Goal: Task Accomplishment & Management: Use online tool/utility

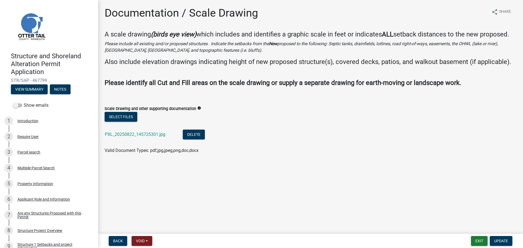
scroll to position [355, 0]
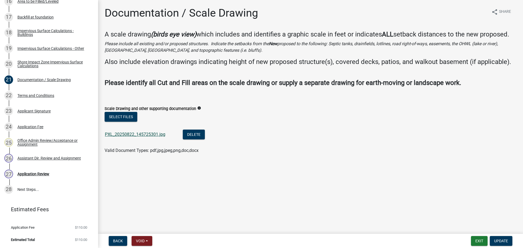
click at [149, 135] on link "PXL_20250822_145725301.jpg" at bounding box center [135, 134] width 60 height 5
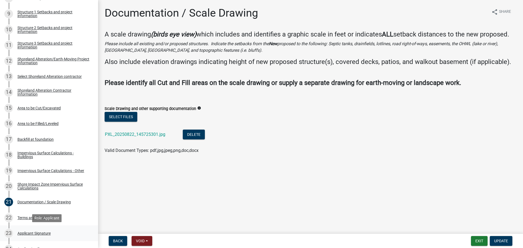
scroll to position [219, 0]
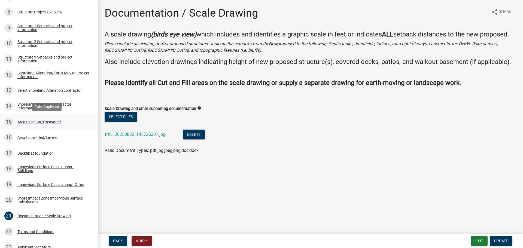
click at [50, 120] on div "Area to be Cut/Excavated" at bounding box center [38, 122] width 43 height 4
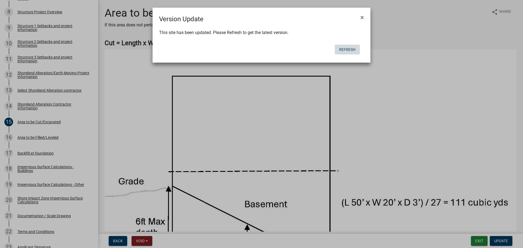
drag, startPoint x: 346, startPoint y: 49, endPoint x: 355, endPoint y: 64, distance: 17.0
click at [346, 49] on button "Refresh" at bounding box center [347, 50] width 25 height 10
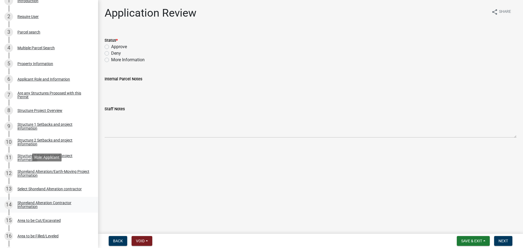
scroll to position [164, 0]
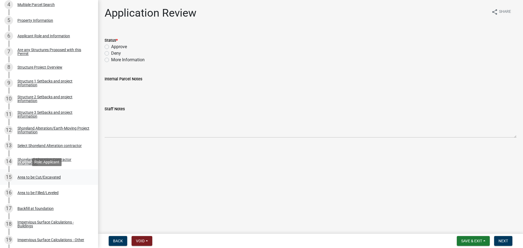
click at [35, 175] on div "Area to be Cut/Excavated" at bounding box center [38, 177] width 43 height 4
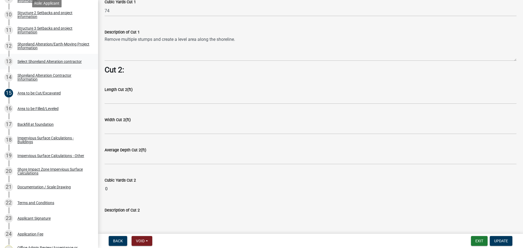
scroll to position [354, 0]
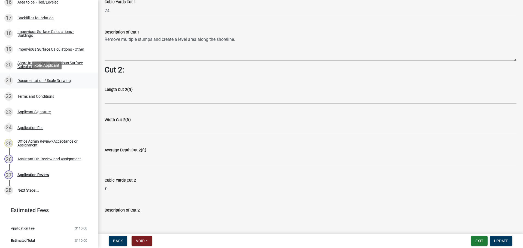
click at [63, 80] on div "Documentation / Scale Drawing" at bounding box center [43, 81] width 53 height 4
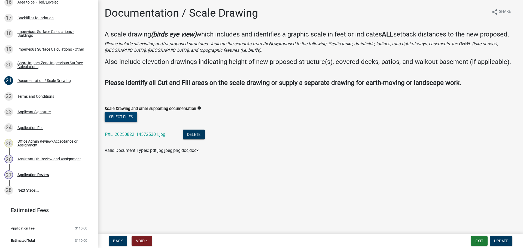
click at [131, 118] on button "Select files" at bounding box center [121, 117] width 33 height 10
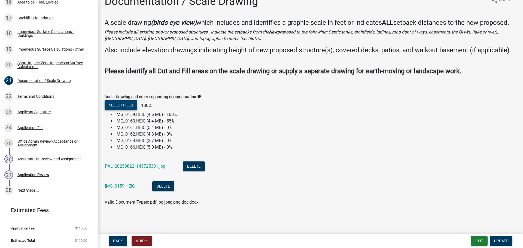
scroll to position [20, 0]
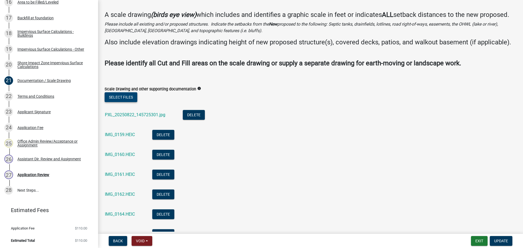
click at [126, 102] on button "Select files" at bounding box center [121, 97] width 33 height 10
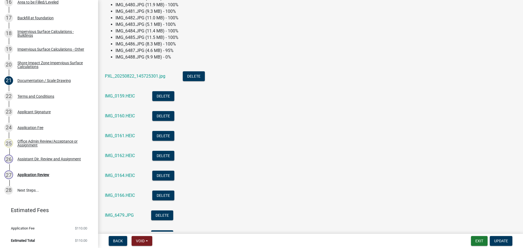
scroll to position [101, 0]
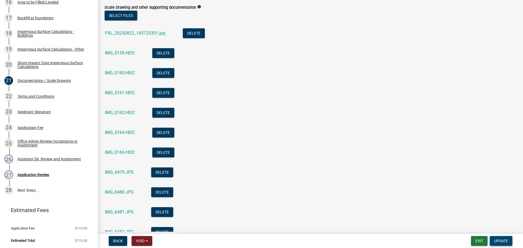
click at [505, 240] on span "Update" at bounding box center [501, 241] width 14 height 4
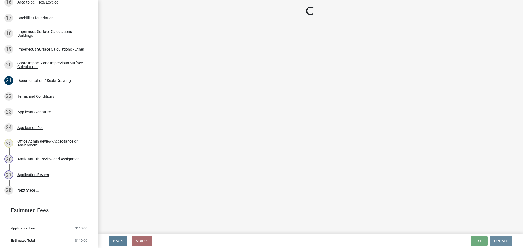
scroll to position [0, 0]
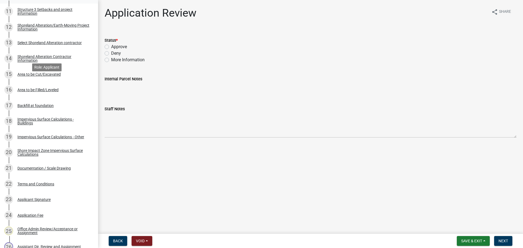
scroll to position [246, 0]
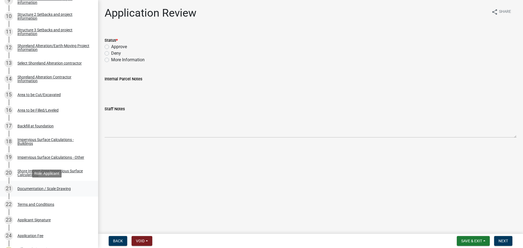
click at [59, 189] on div "Documentation / Scale Drawing" at bounding box center [43, 189] width 53 height 4
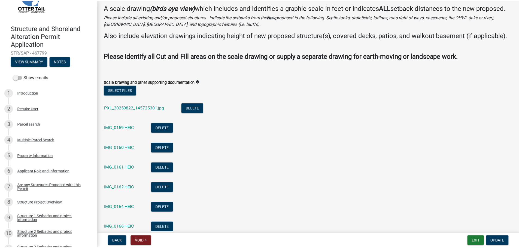
scroll to position [0, 0]
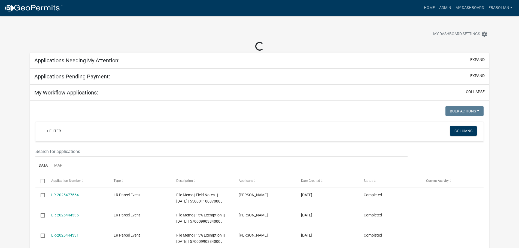
select select "3: 100"
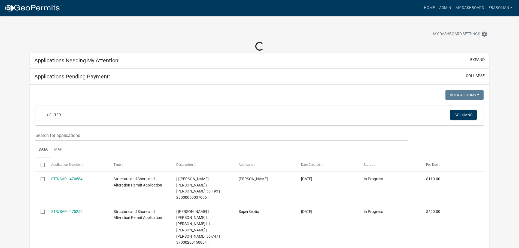
select select "3: 100"
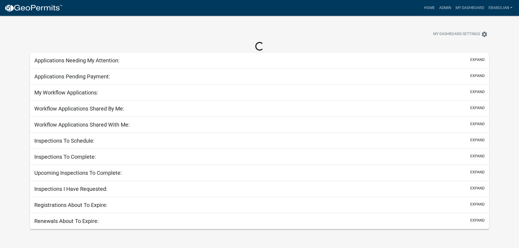
select select "3: 100"
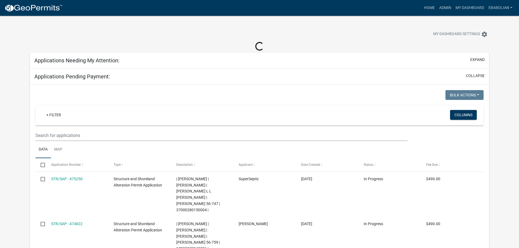
select select "3: 100"
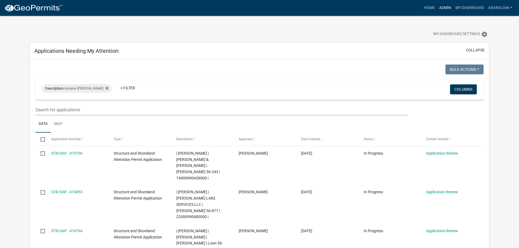
click at [444, 7] on link "Admin" at bounding box center [445, 8] width 16 height 10
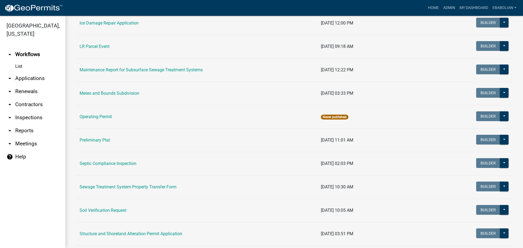
scroll to position [191, 0]
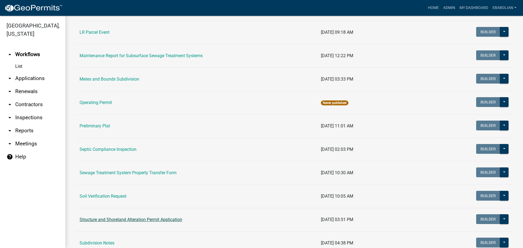
click at [114, 218] on link "Structure and Shoreland Alteration Permit Application" at bounding box center [131, 219] width 103 height 5
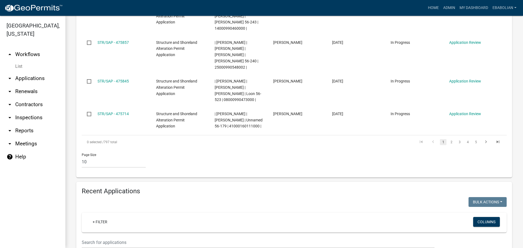
scroll to position [409, 0]
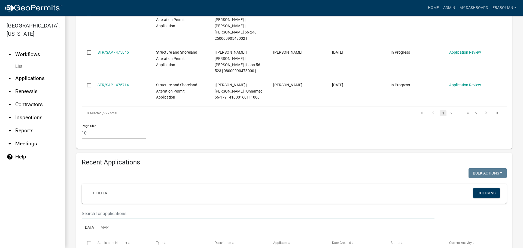
click at [109, 208] on input "text" at bounding box center [258, 213] width 353 height 11
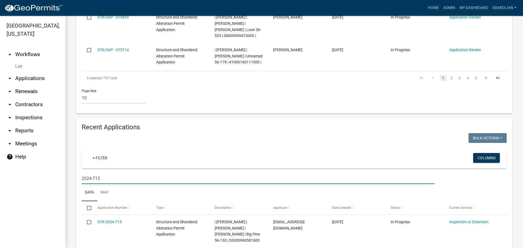
scroll to position [444, 0]
type input "2024-715"
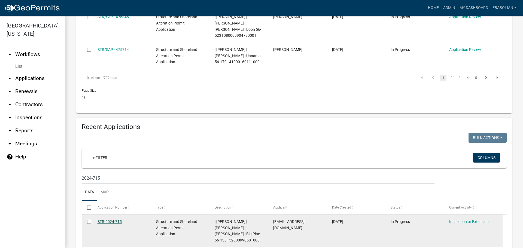
click at [109, 220] on link "STR-2024-715" at bounding box center [110, 222] width 24 height 4
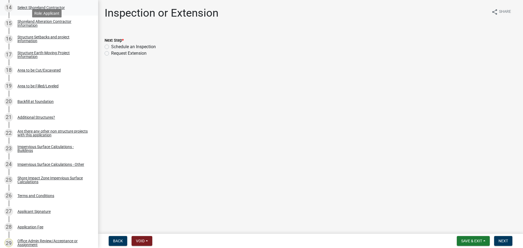
scroll to position [327, 0]
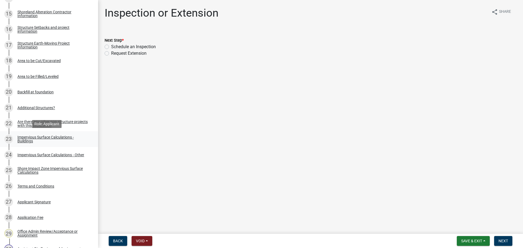
click at [39, 135] on div "Impervious Surface Calculations - Buildings" at bounding box center [53, 139] width 72 height 8
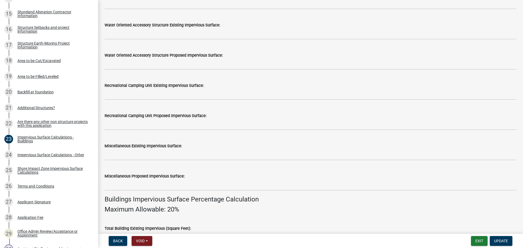
scroll to position [179, 0]
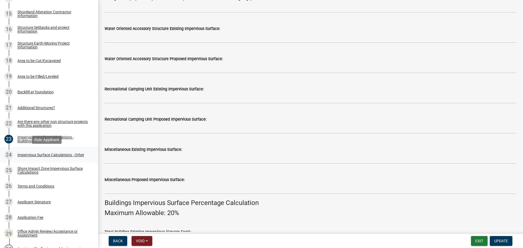
click at [35, 155] on div "Impervious Surface Calculations - Other" at bounding box center [50, 155] width 67 height 4
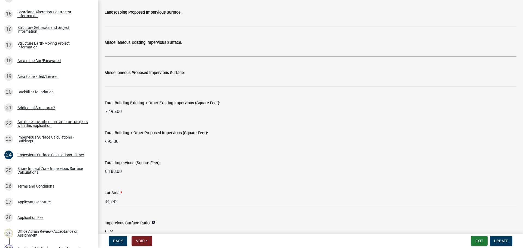
scroll to position [508, 0]
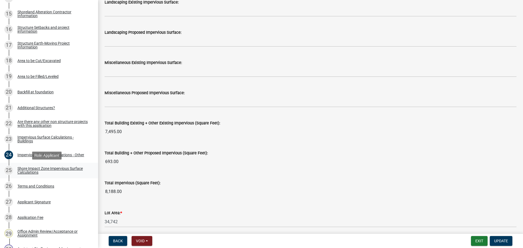
click at [31, 169] on div "Shore Impact Zone Impervious Surface Calculations" at bounding box center [53, 171] width 72 height 8
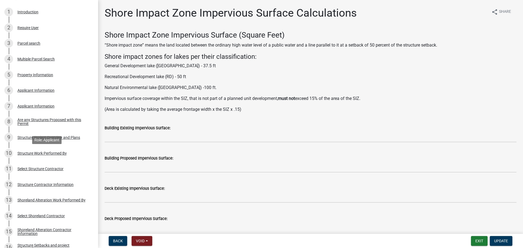
scroll to position [0, 0]
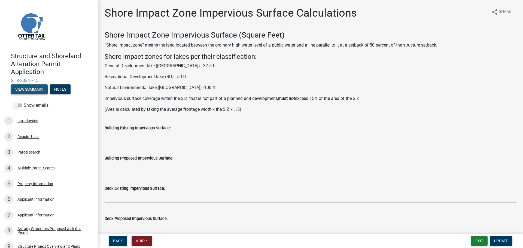
click at [27, 89] on button "View Summary" at bounding box center [29, 89] width 37 height 10
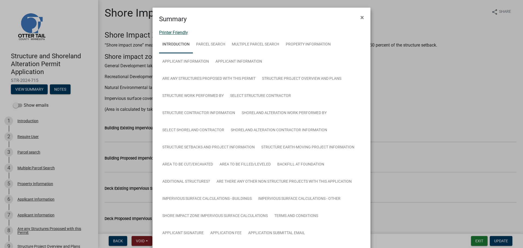
click at [170, 32] on link "Printer Friendly" at bounding box center [173, 32] width 29 height 5
click at [361, 17] on span "×" at bounding box center [363, 18] width 4 height 8
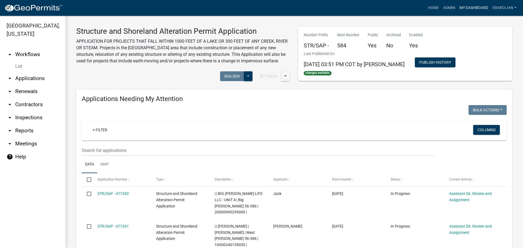
click at [466, 8] on link "My Dashboard" at bounding box center [474, 8] width 33 height 10
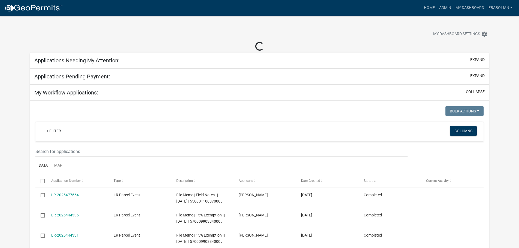
select select "3: 100"
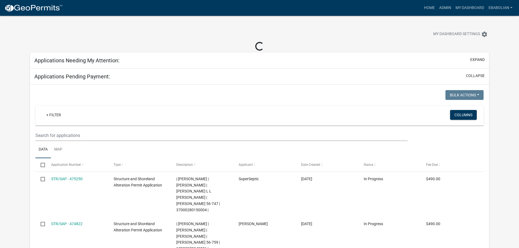
select select "3: 100"
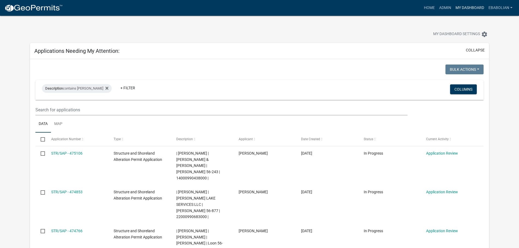
click at [468, 8] on link "My Dashboard" at bounding box center [469, 8] width 33 height 10
click at [447, 8] on link "Admin" at bounding box center [445, 8] width 16 height 10
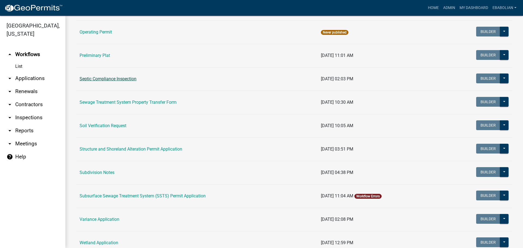
scroll to position [218, 0]
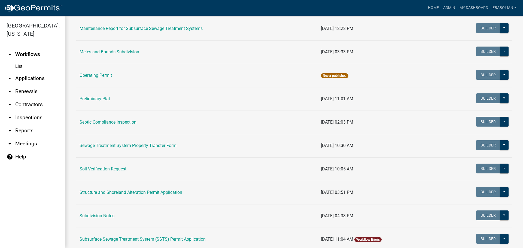
click at [32, 78] on link "arrow_drop_down Applications" at bounding box center [32, 78] width 65 height 13
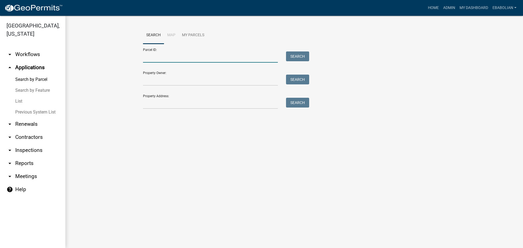
click at [172, 53] on input "Parcel ID:" at bounding box center [210, 57] width 135 height 11
paste input "17000340388001"
type input "17000340388001"
click at [298, 58] on button "Search" at bounding box center [297, 57] width 23 height 10
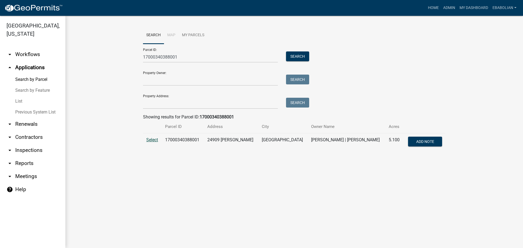
click at [155, 140] on span "Select" at bounding box center [152, 139] width 12 height 5
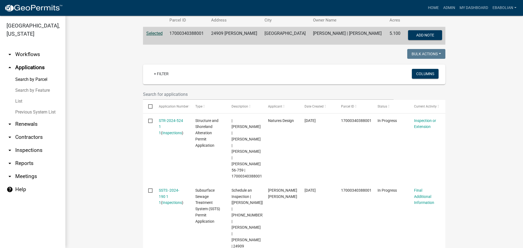
scroll to position [109, 0]
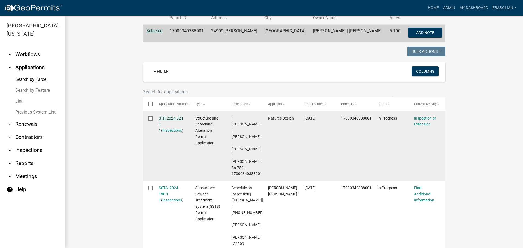
click at [167, 119] on link "STR-2024-524 1 1" at bounding box center [171, 124] width 24 height 17
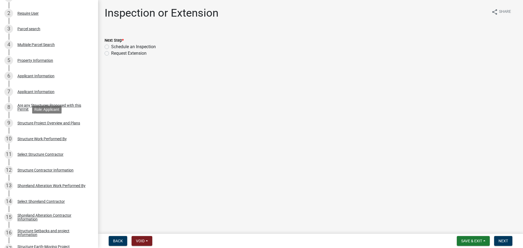
scroll to position [164, 0]
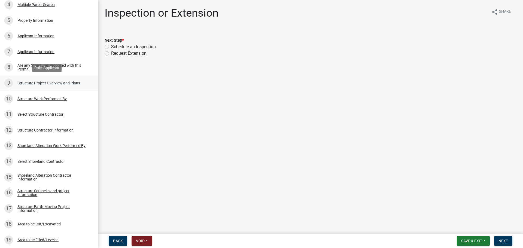
click at [52, 82] on div "Structure Project Overview and Plans" at bounding box center [48, 83] width 63 height 4
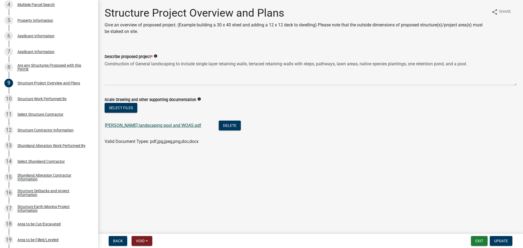
click at [158, 126] on link "Newell landscaping pool and WOAS.pdf" at bounding box center [153, 125] width 96 height 5
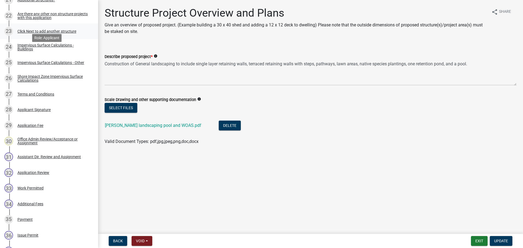
scroll to position [436, 0]
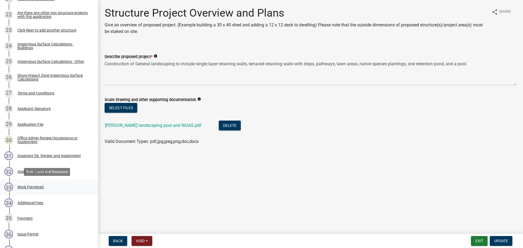
click at [39, 187] on div "Work Permitted" at bounding box center [30, 187] width 26 height 4
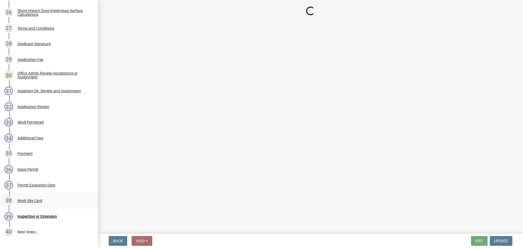
select select "f66be788-4dd6-459d-a9ec-6d83f4dfb709"
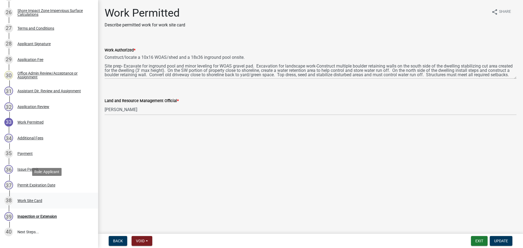
scroll to position [518, 0]
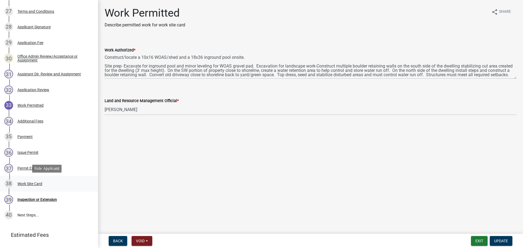
click at [35, 182] on div "Work Site Card" at bounding box center [29, 184] width 25 height 4
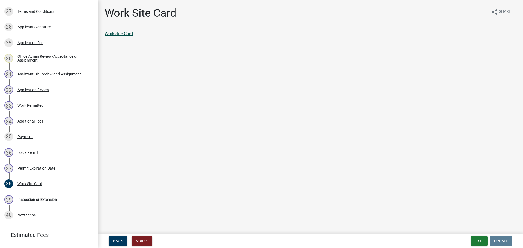
click at [126, 34] on link "Work Site Card" at bounding box center [119, 33] width 28 height 5
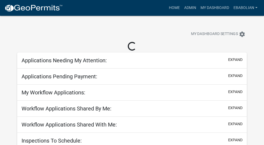
select select "3: 100"
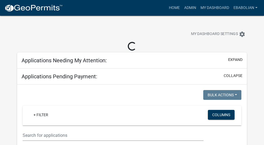
select select "3: 100"
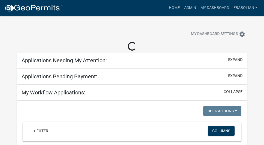
select select "3: 100"
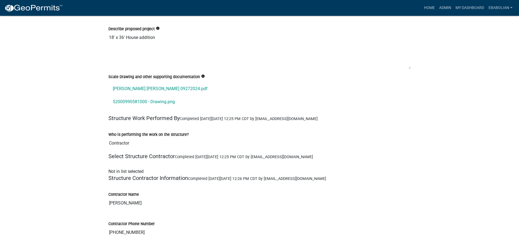
scroll to position [1390, 0]
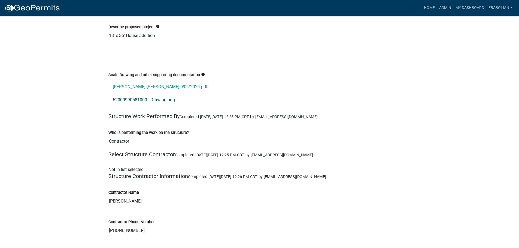
click at [147, 93] on link "52000990581000 - Drawing.png" at bounding box center [259, 99] width 302 height 13
click at [149, 80] on link "[PERSON_NAME] [PERSON_NAME] 09272024.pdf" at bounding box center [259, 86] width 302 height 13
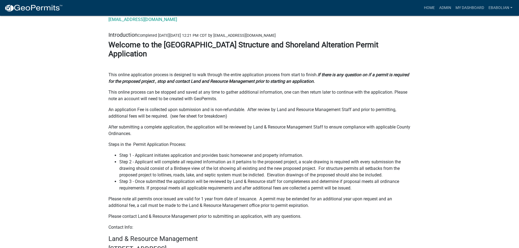
scroll to position [0, 0]
